Goal: Task Accomplishment & Management: Use online tool/utility

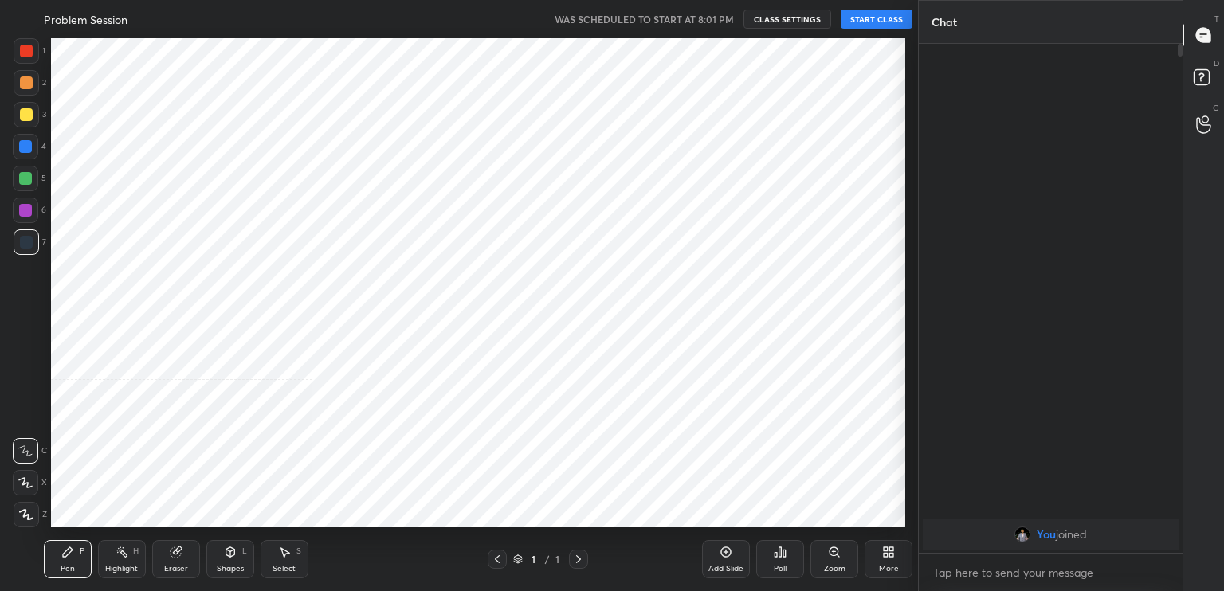
scroll to position [79184, 78819]
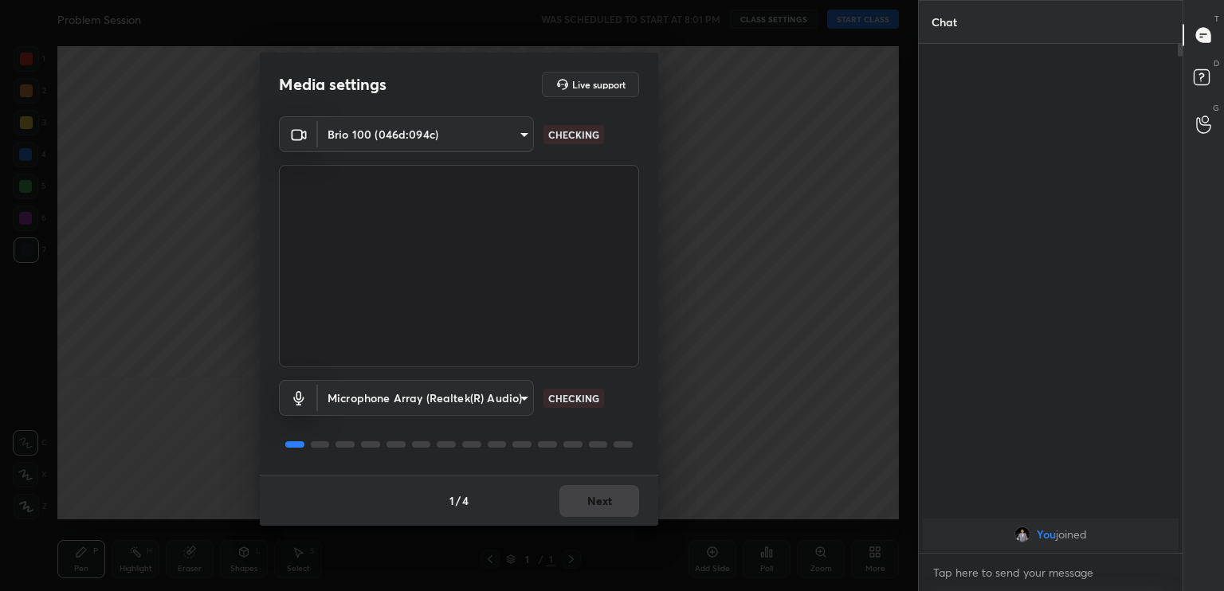
click at [602, 504] on div "1 / 4 Next" at bounding box center [459, 500] width 398 height 51
click at [602, 506] on div "1 / 4 Next" at bounding box center [459, 500] width 398 height 51
click at [604, 506] on div "1 / 4 Next" at bounding box center [459, 500] width 398 height 51
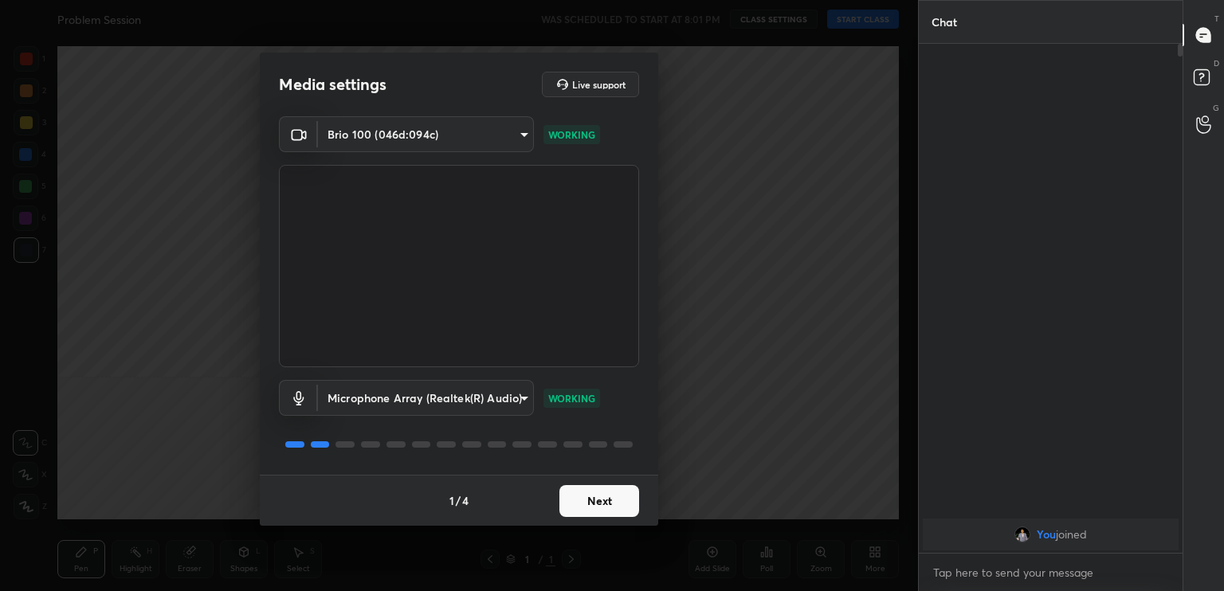
click at [606, 507] on button "Next" at bounding box center [599, 501] width 80 height 32
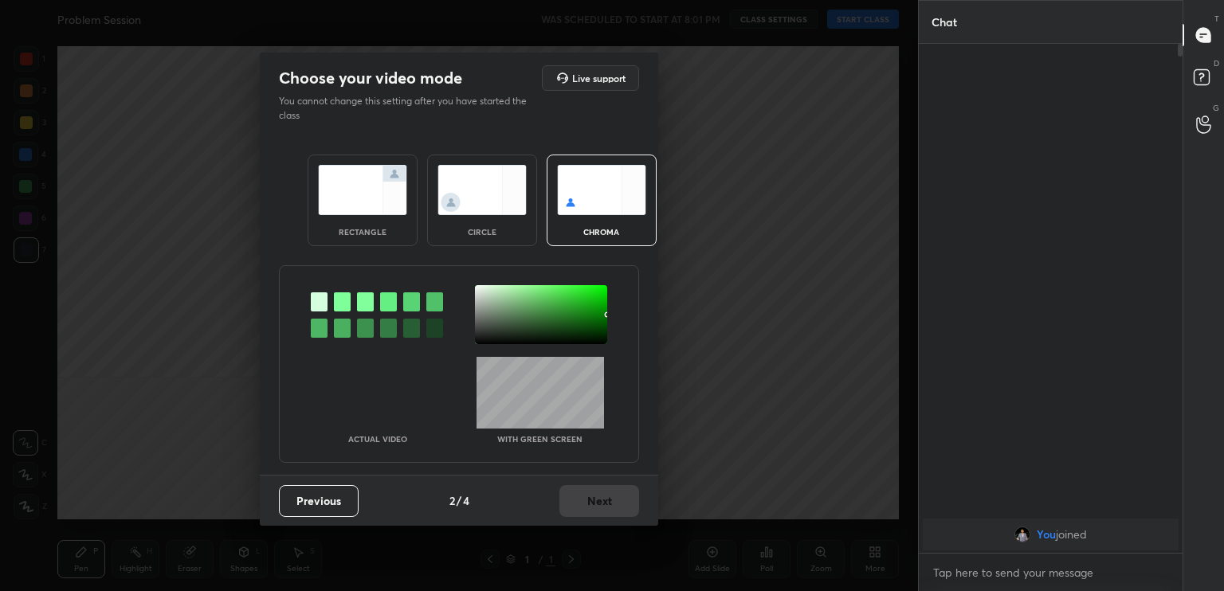
click at [606, 507] on div "Previous 2 / 4 Next" at bounding box center [459, 500] width 398 height 51
drag, startPoint x: 484, startPoint y: 228, endPoint x: 516, endPoint y: 300, distance: 79.2
click at [484, 228] on div "circle" at bounding box center [482, 232] width 64 height 8
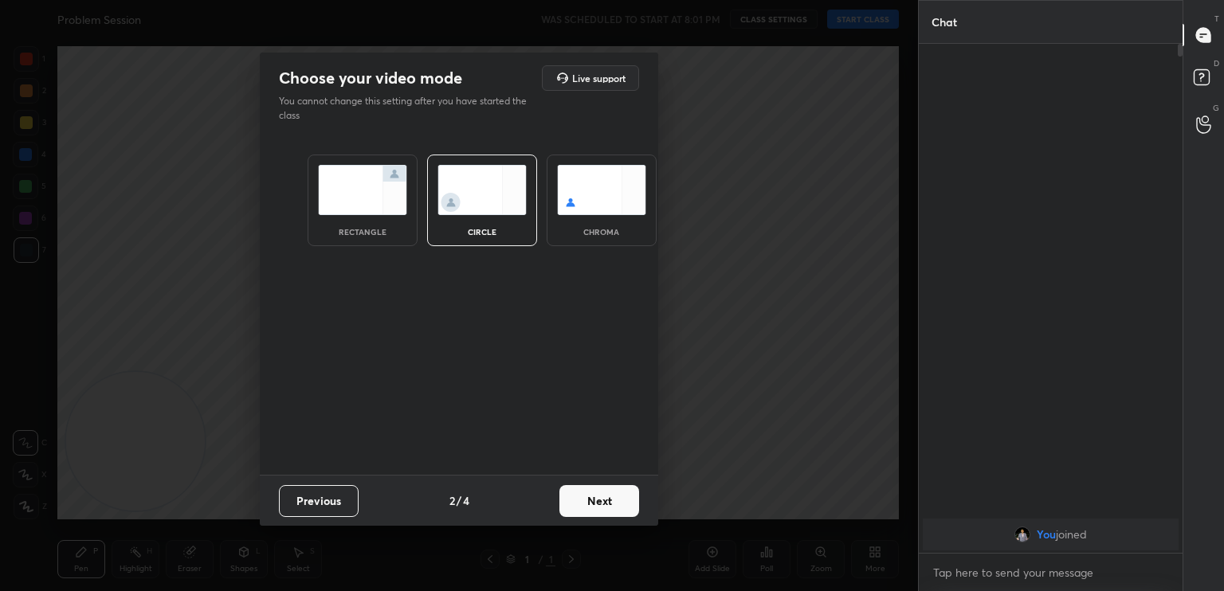
click at [612, 485] on button "Next" at bounding box center [599, 501] width 80 height 32
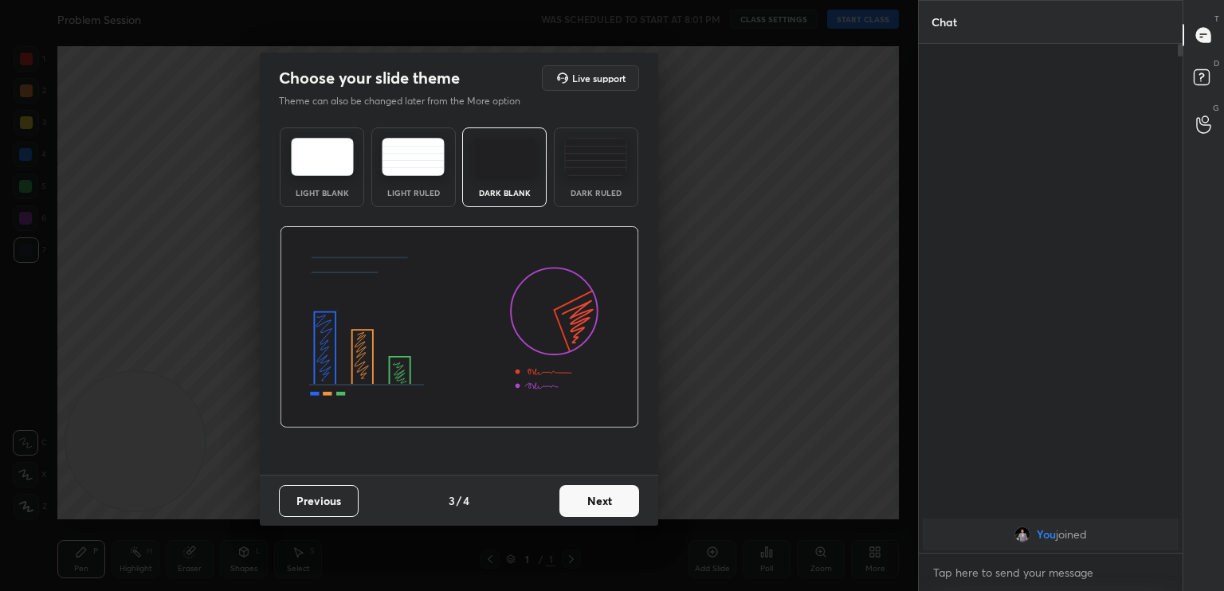
click at [614, 501] on button "Next" at bounding box center [599, 501] width 80 height 32
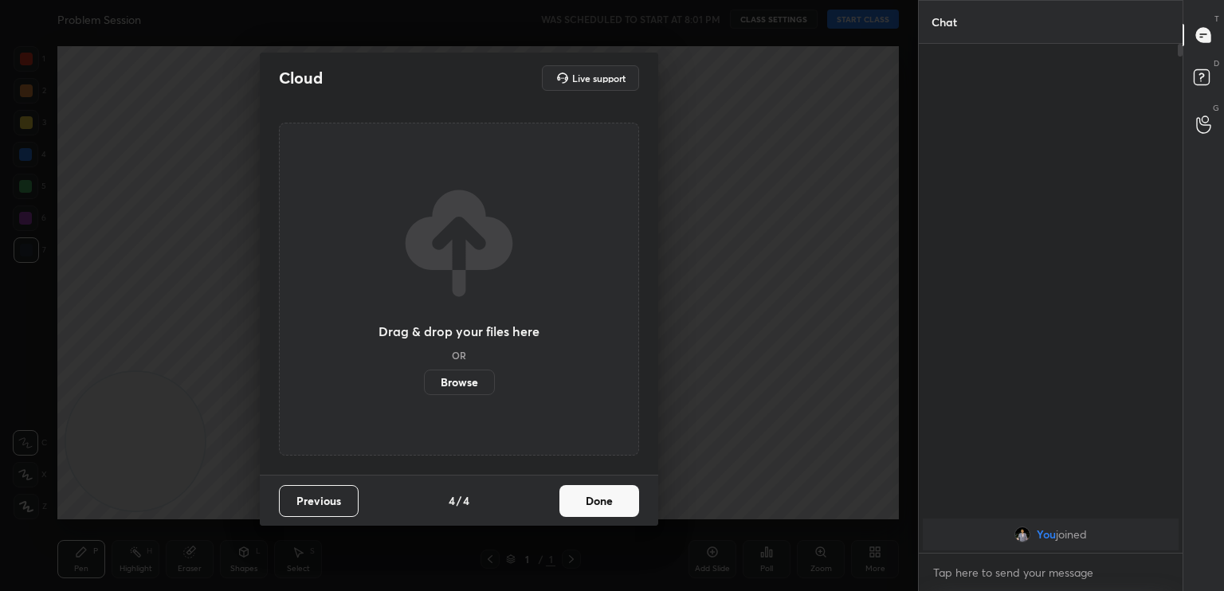
click at [614, 504] on button "Done" at bounding box center [599, 501] width 80 height 32
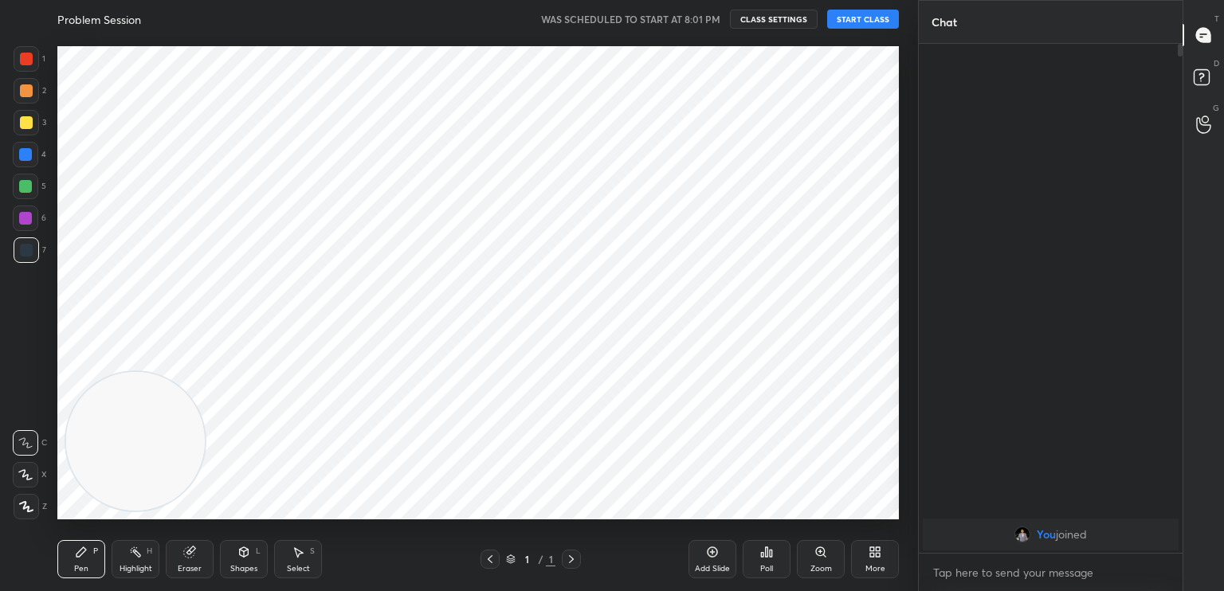
click at [620, 504] on div "Cloud Live support Drag & drop your files here OR Browse Previous 4 / 4 Done" at bounding box center [459, 295] width 918 height 591
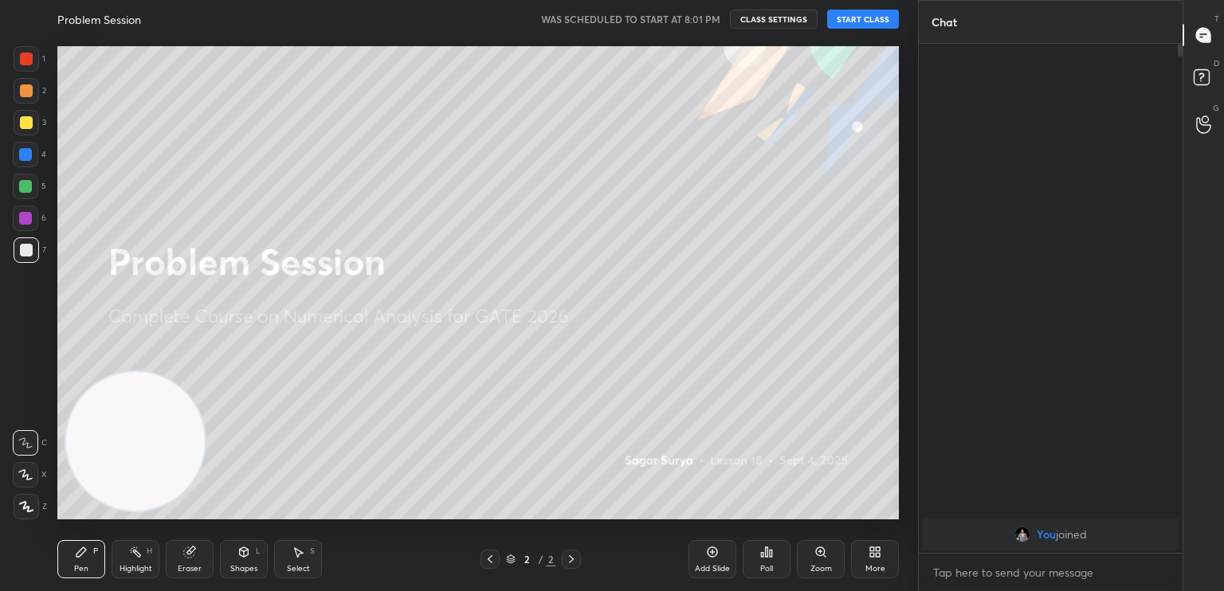
click at [865, 20] on button "START CLASS" at bounding box center [863, 19] width 72 height 19
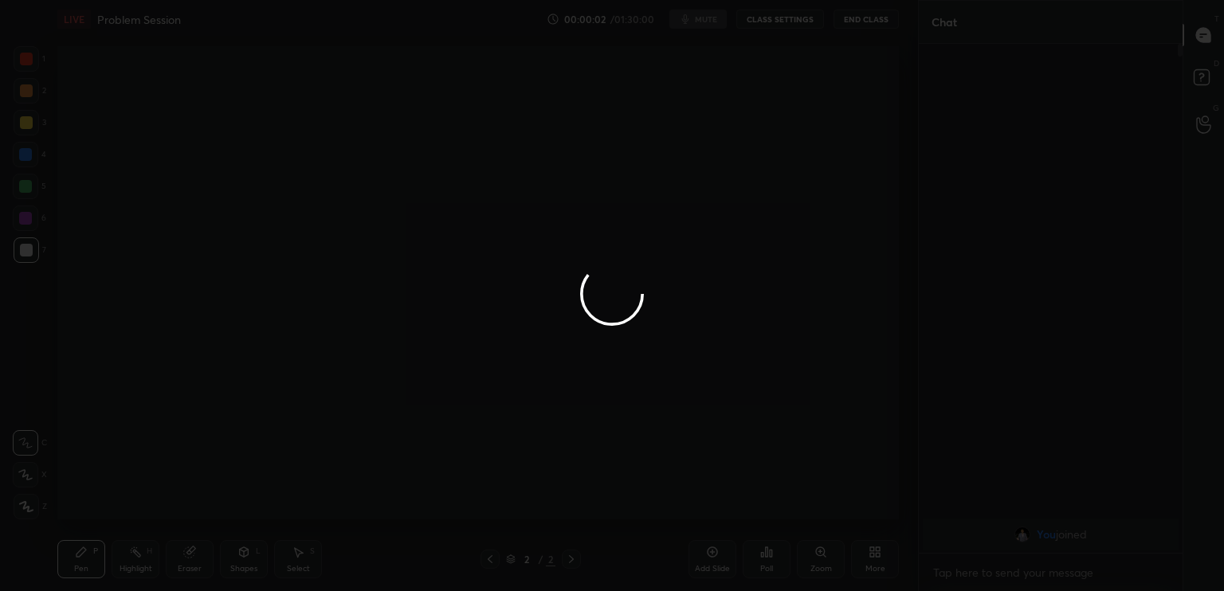
click at [715, 17] on div at bounding box center [612, 295] width 1224 height 591
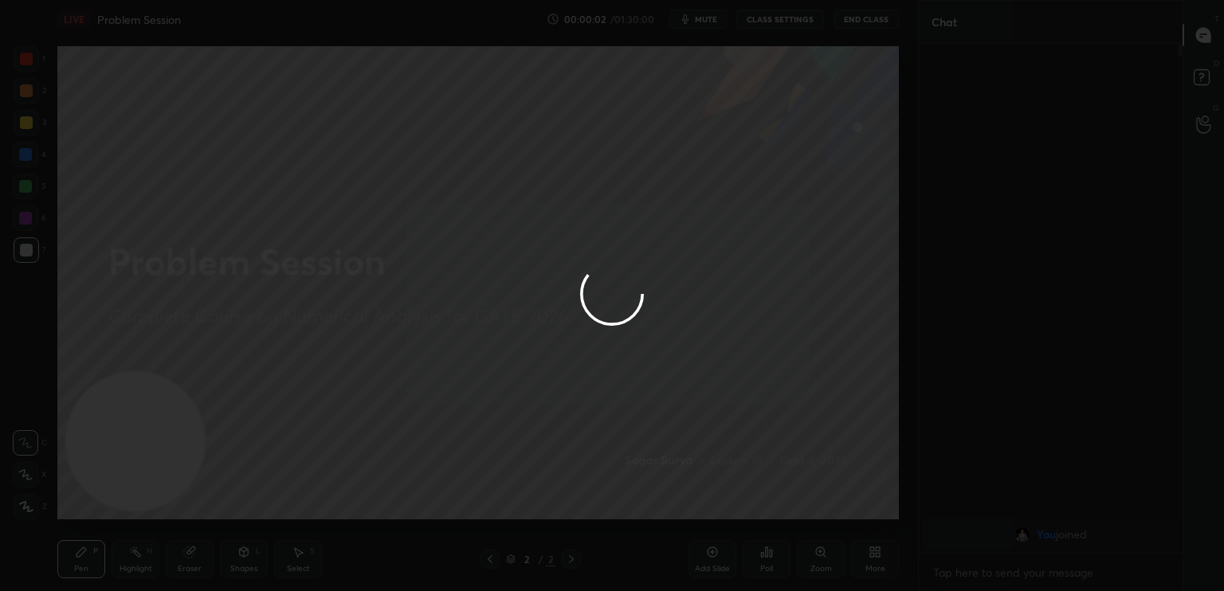
click at [710, 18] on div at bounding box center [612, 295] width 1224 height 591
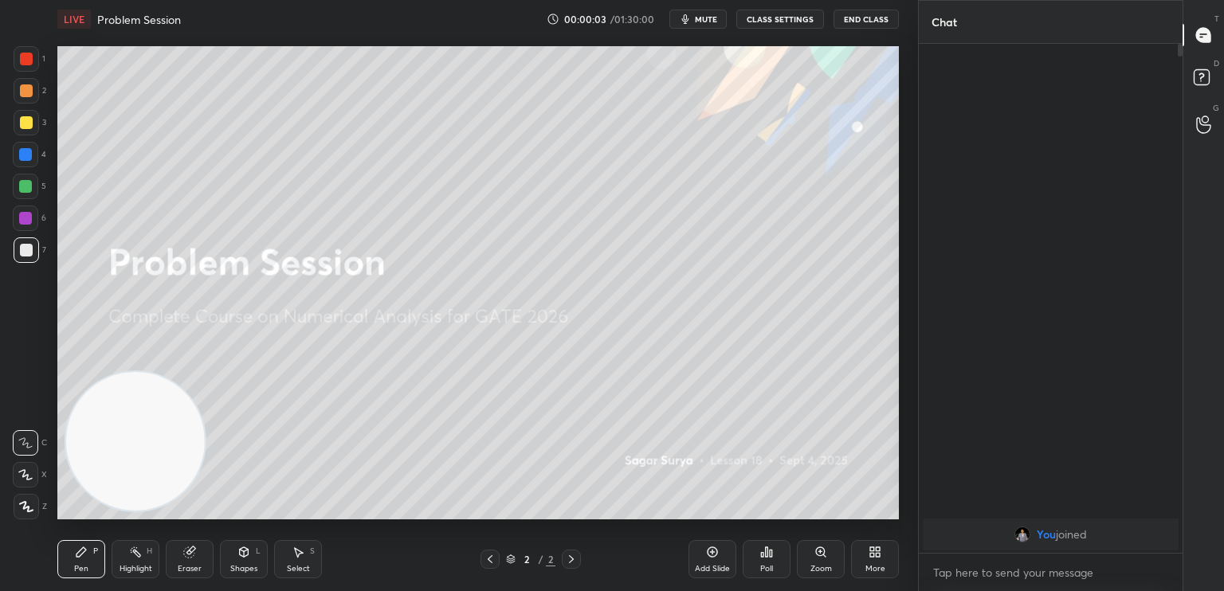
click at [708, 22] on span "mute" at bounding box center [706, 19] width 22 height 11
click at [858, 18] on button "End Class" at bounding box center [865, 19] width 65 height 19
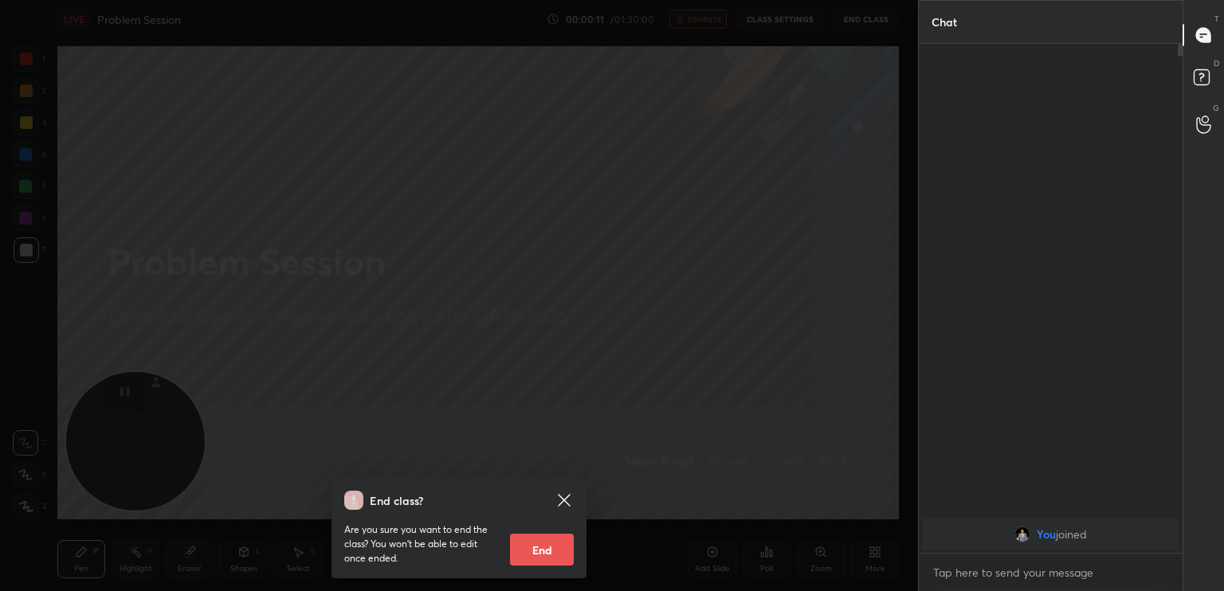
click at [566, 499] on icon at bounding box center [564, 500] width 12 height 12
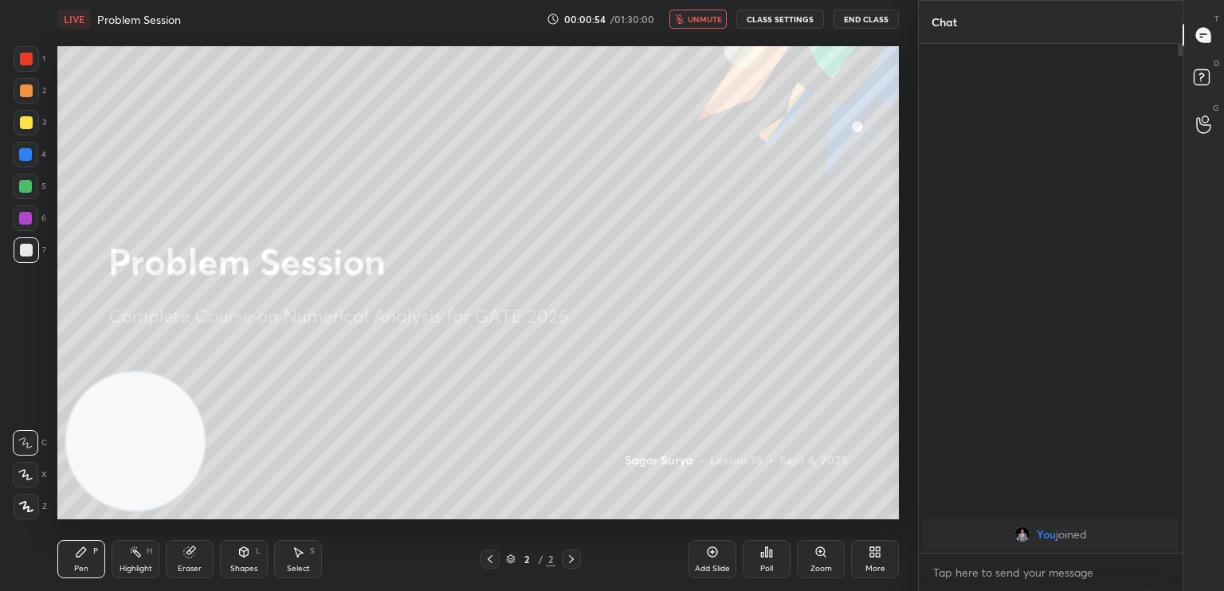
click at [888, 11] on button "End Class" at bounding box center [865, 19] width 65 height 19
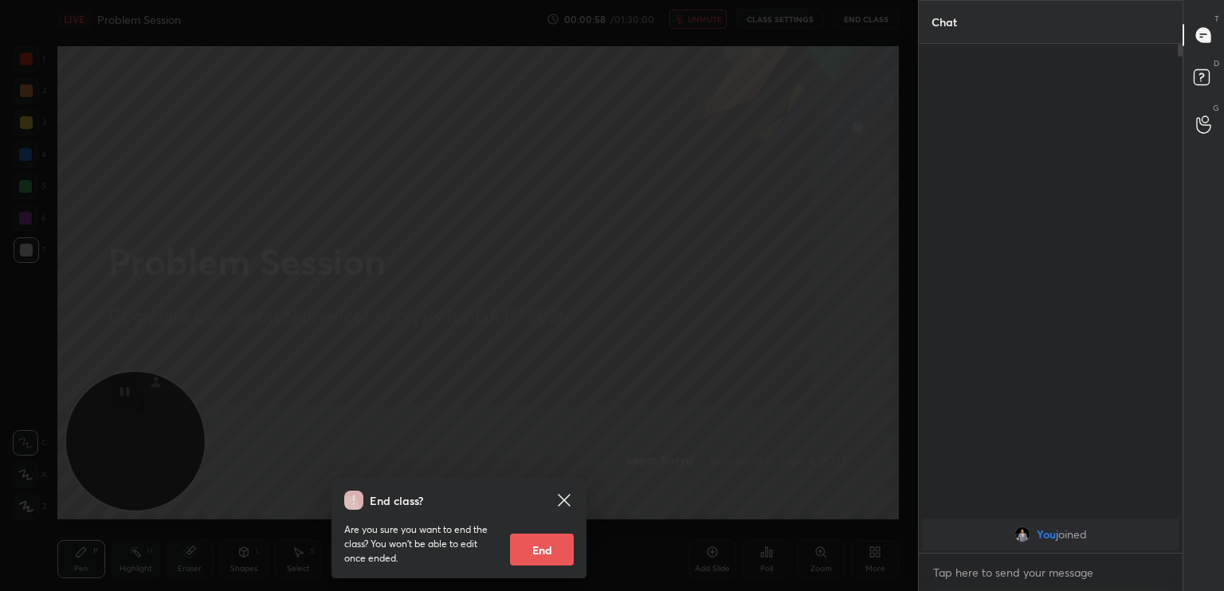
click at [558, 562] on button "End" at bounding box center [542, 550] width 64 height 32
type textarea "x"
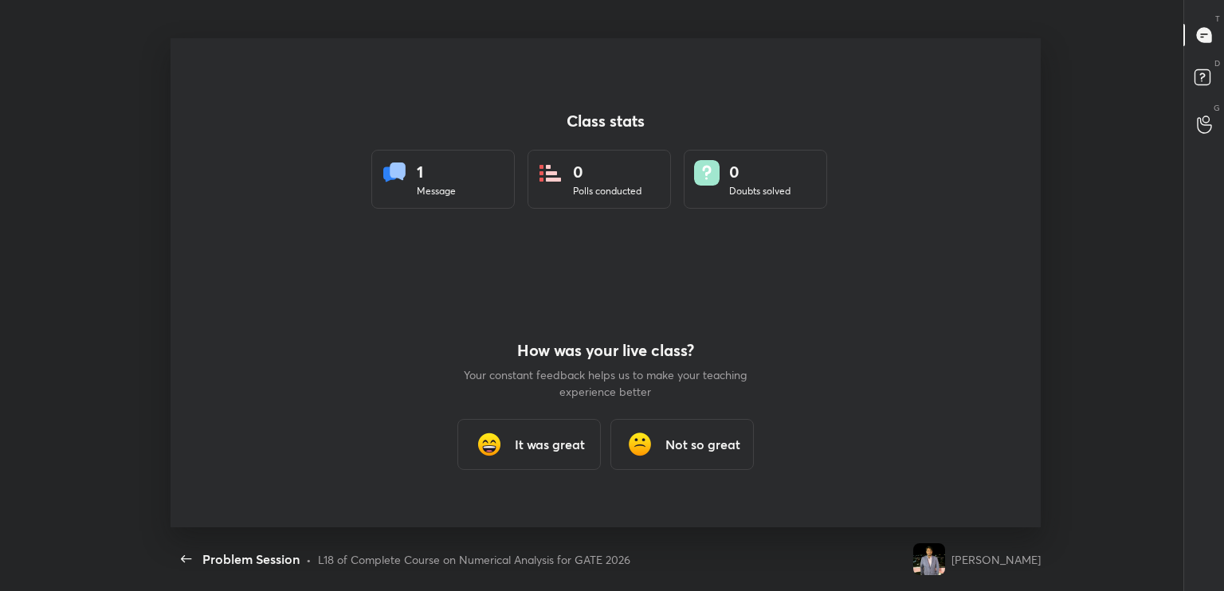
scroll to position [0, 0]
